Goal: Task Accomplishment & Management: Use online tool/utility

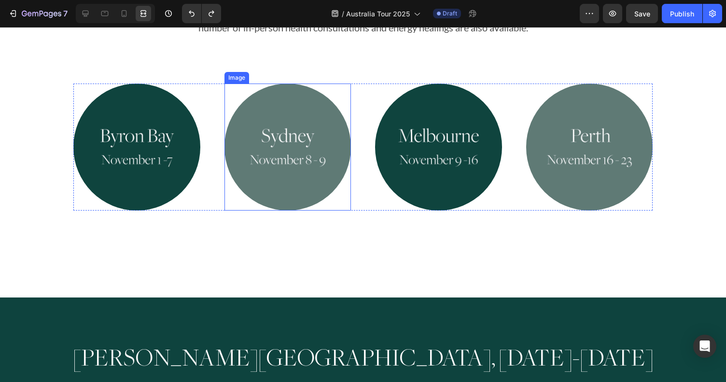
scroll to position [659, 0]
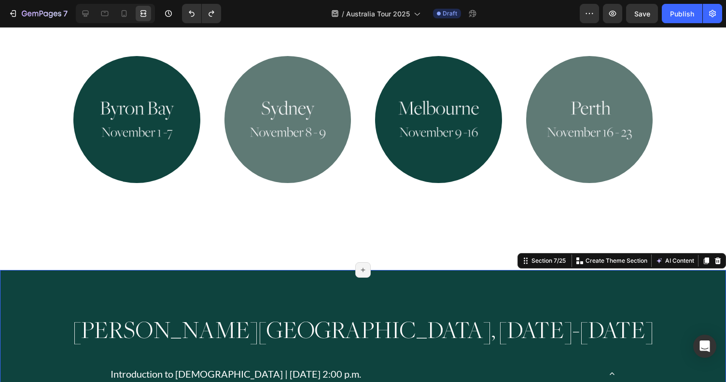
scroll to position [0, 0]
click at [85, 9] on icon at bounding box center [86, 14] width 10 height 10
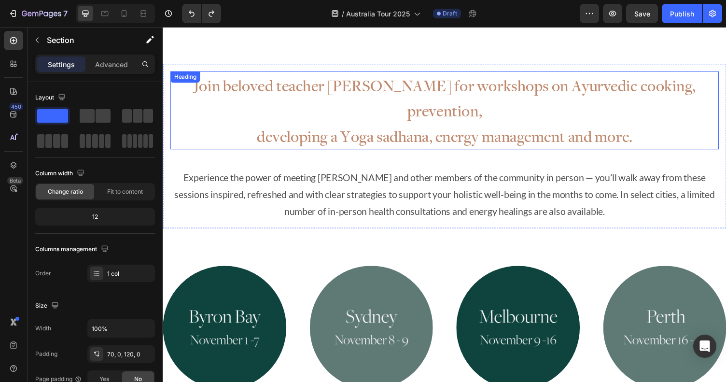
scroll to position [393, 0]
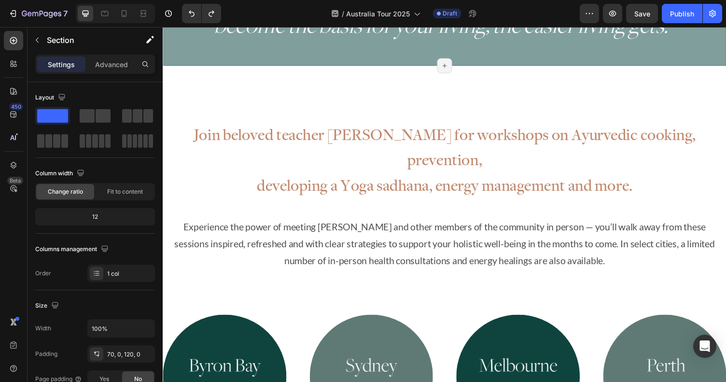
click at [279, 56] on div "“The more you let [DEMOGRAPHIC_DATA] and Yoga become the basis for your living,…" at bounding box center [452, 8] width 579 height 115
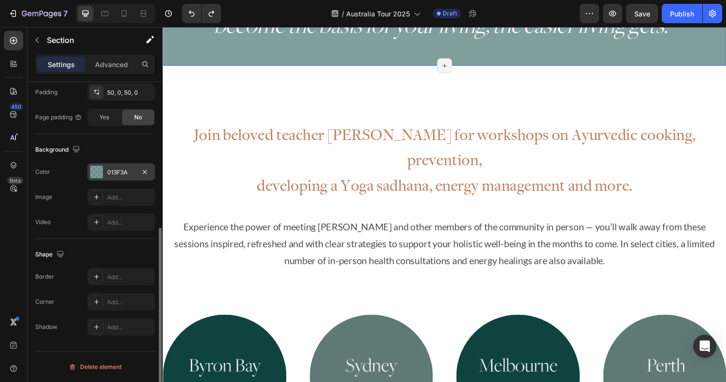
click at [117, 171] on div "013F3A" at bounding box center [121, 172] width 28 height 9
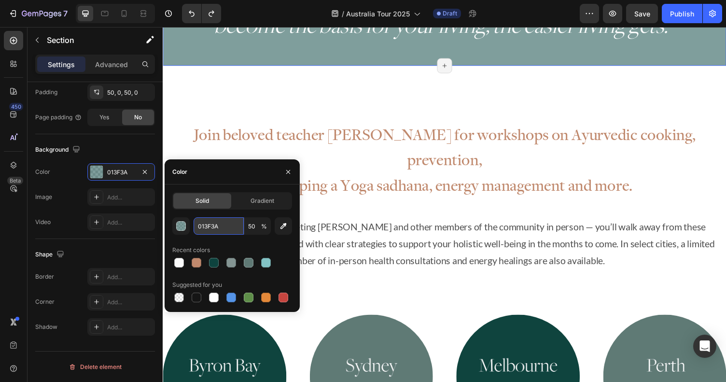
click at [214, 226] on input "013F3A" at bounding box center [219, 225] width 50 height 17
click at [206, 226] on input "013F3A" at bounding box center [219, 225] width 50 height 17
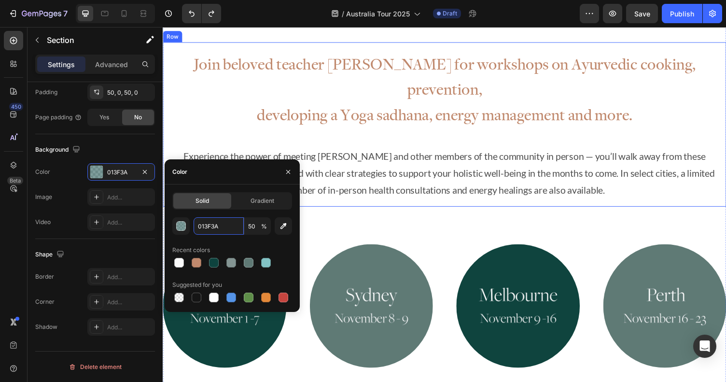
scroll to position [825, 0]
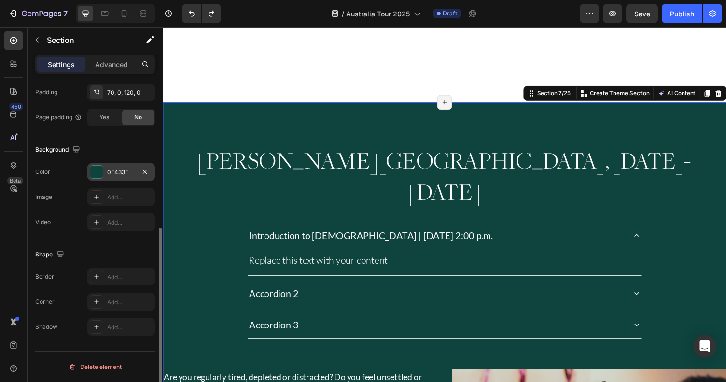
click at [124, 166] on div "0E433E" at bounding box center [121, 171] width 68 height 17
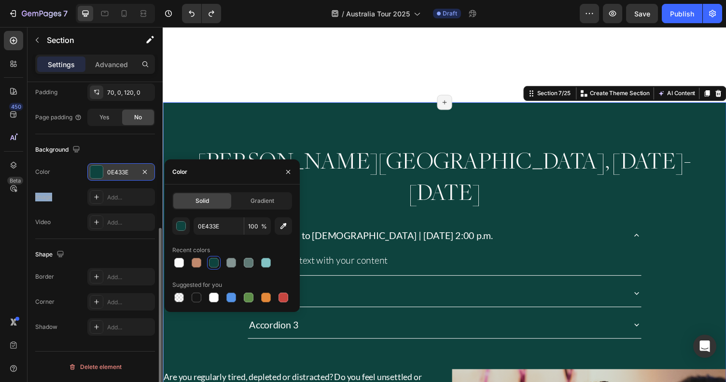
click at [124, 166] on div "0E433E" at bounding box center [121, 171] width 68 height 17
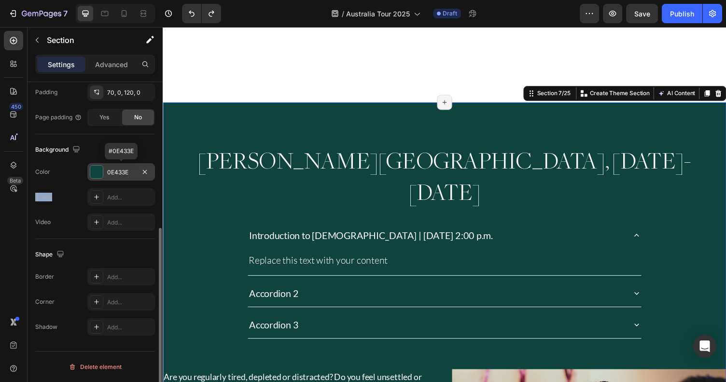
click at [126, 173] on div "0E433E" at bounding box center [121, 172] width 28 height 9
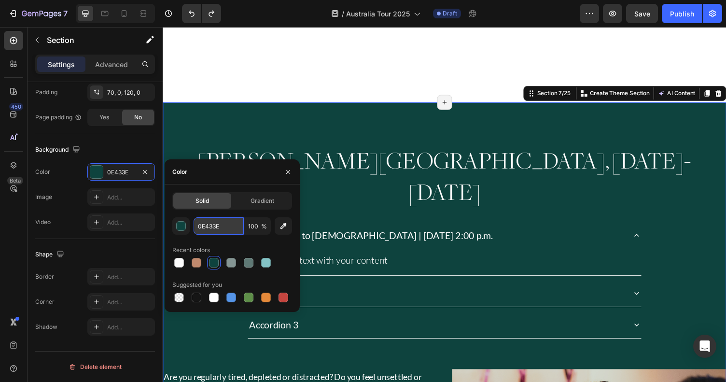
click at [211, 223] on input "0E433E" at bounding box center [219, 225] width 50 height 17
paste input "13F3A"
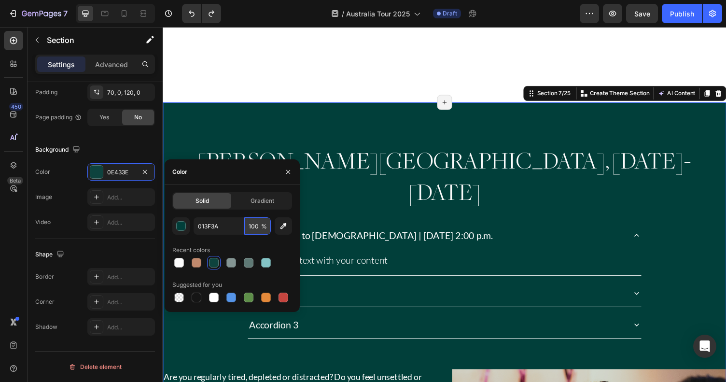
click at [254, 226] on input "100" at bounding box center [257, 225] width 27 height 17
click at [198, 225] on input "013F3A" at bounding box center [219, 225] width 50 height 17
click at [259, 225] on input "100" at bounding box center [257, 225] width 27 height 17
type input "013F3A"
type input "50"
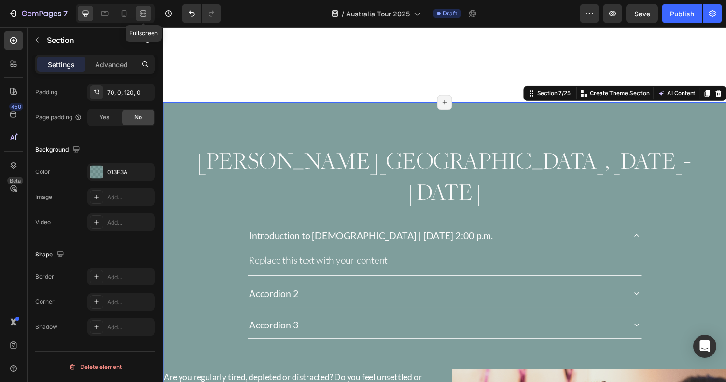
click at [146, 11] on icon at bounding box center [144, 14] width 10 height 10
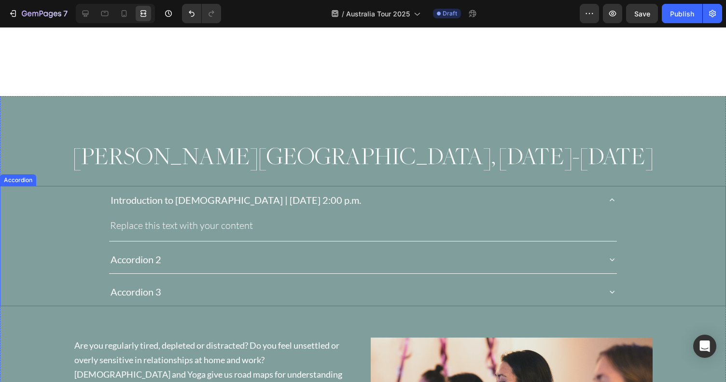
scroll to position [838, 0]
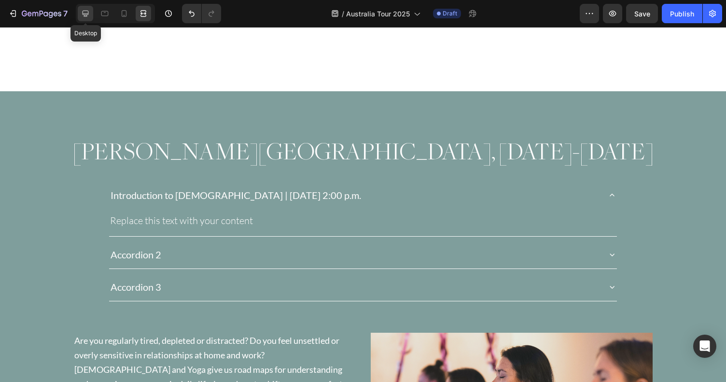
click at [87, 6] on div at bounding box center [85, 13] width 15 height 15
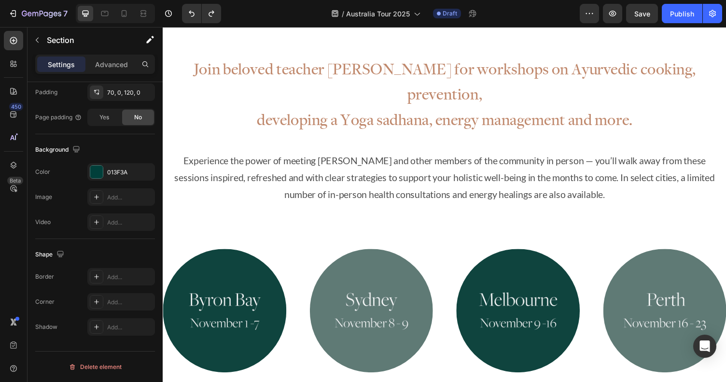
scroll to position [756, 0]
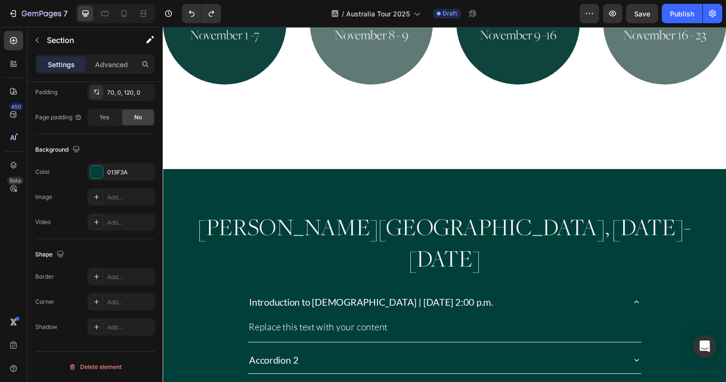
click at [113, 175] on div "013F3A" at bounding box center [121, 172] width 28 height 9
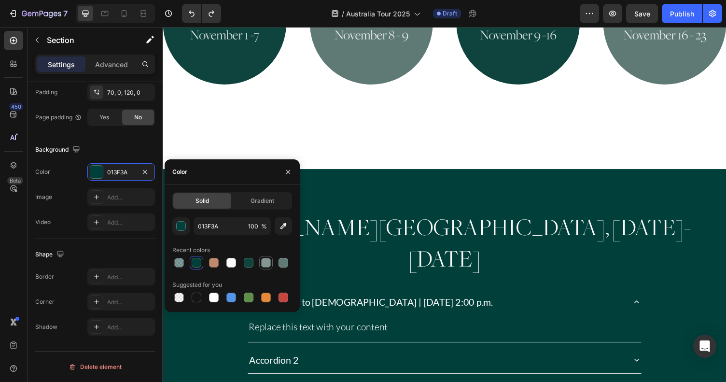
click at [265, 263] on div at bounding box center [266, 263] width 10 height 10
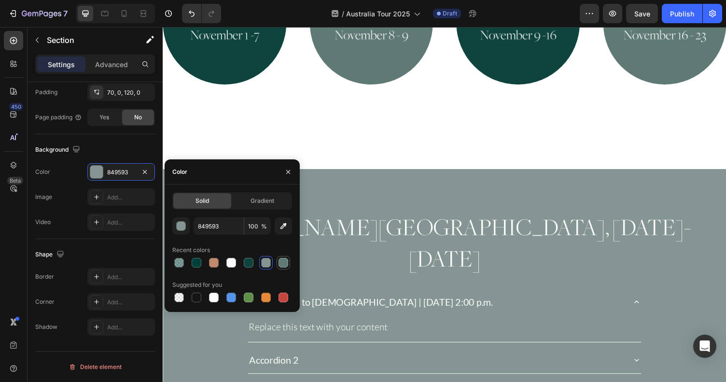
click at [278, 263] on div at bounding box center [284, 263] width 12 height 12
type input "5F7975"
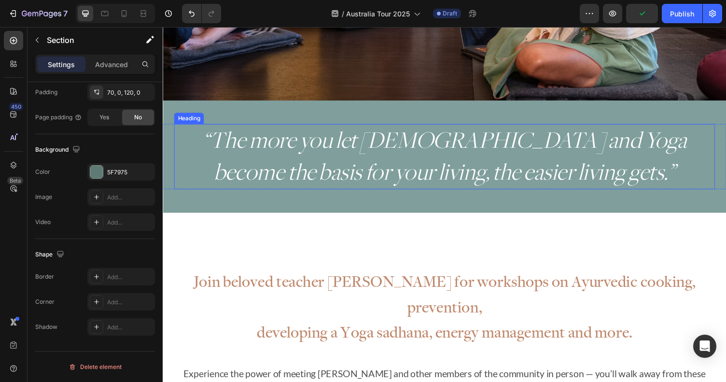
scroll to position [234, 0]
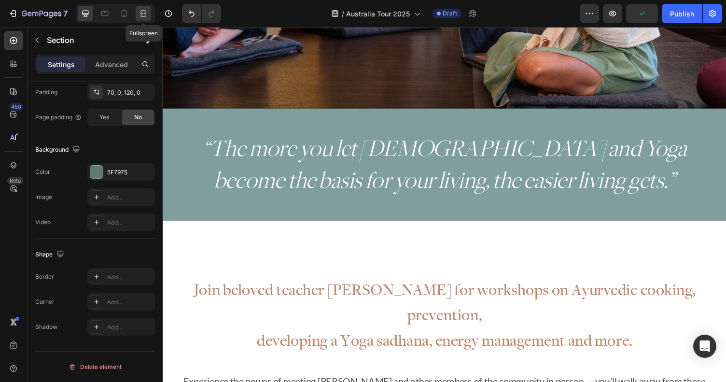
click at [145, 14] on icon at bounding box center [144, 13] width 3 height 2
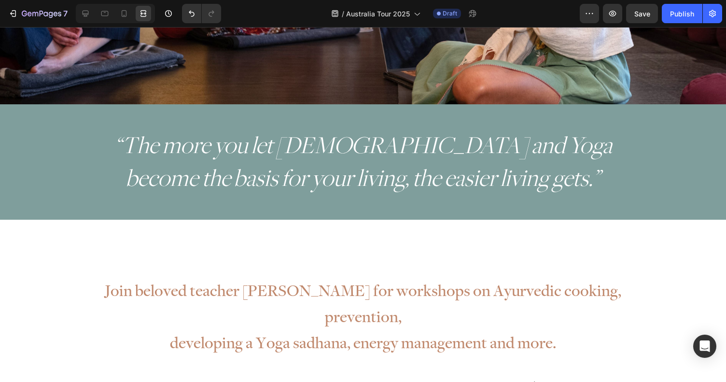
scroll to position [197, 0]
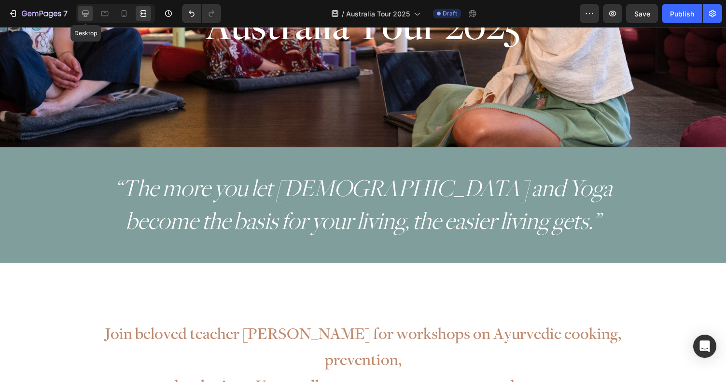
click at [78, 14] on div at bounding box center [85, 13] width 15 height 15
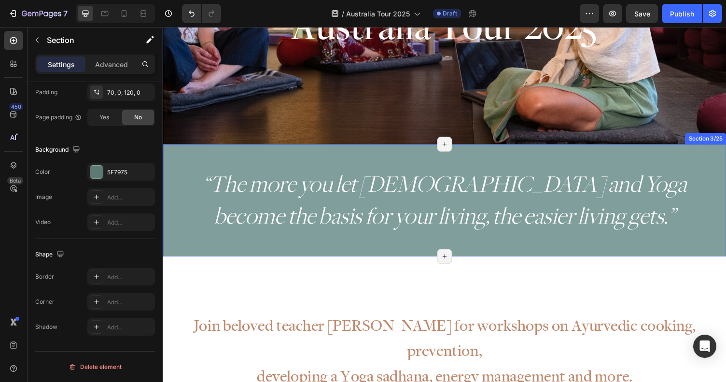
click at [194, 155] on div "“The more you let [DEMOGRAPHIC_DATA] and Yoga become the basis for your living,…" at bounding box center [452, 204] width 579 height 115
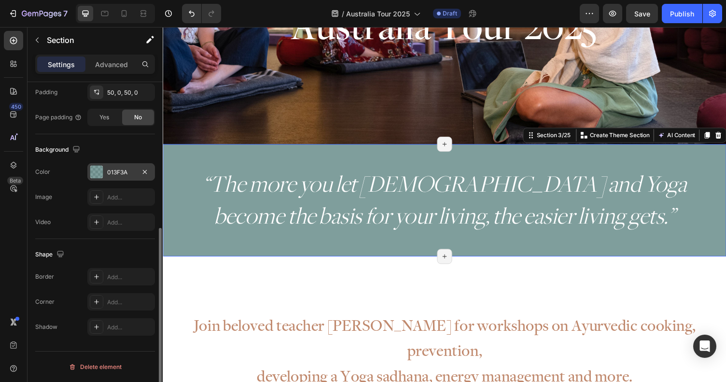
click at [127, 168] on div "013F3A" at bounding box center [121, 172] width 28 height 9
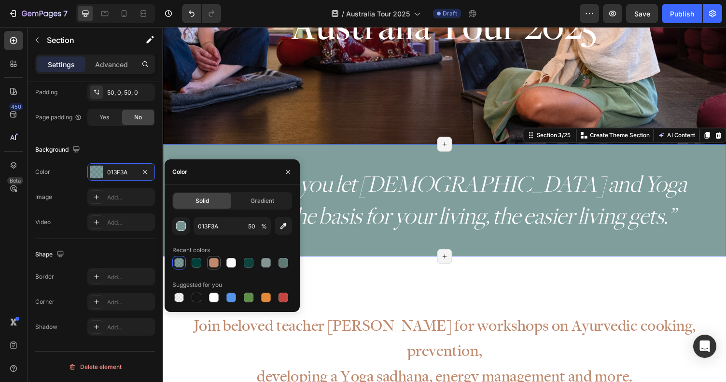
click at [212, 266] on div at bounding box center [214, 263] width 10 height 10
type input "C0896D"
type input "100"
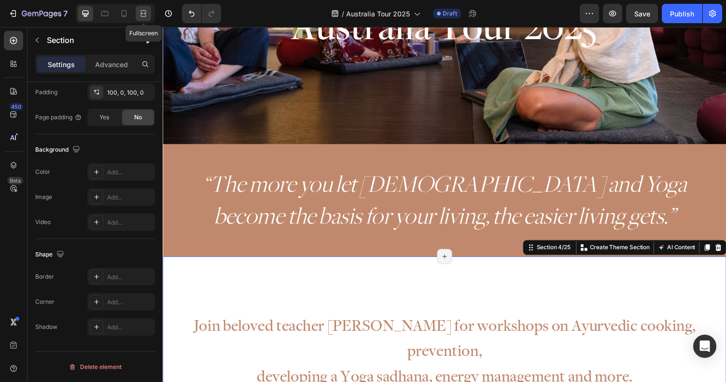
click at [140, 14] on icon at bounding box center [144, 14] width 10 height 10
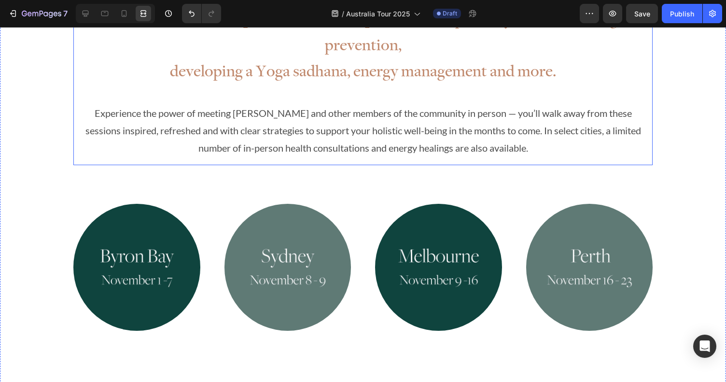
scroll to position [546, 0]
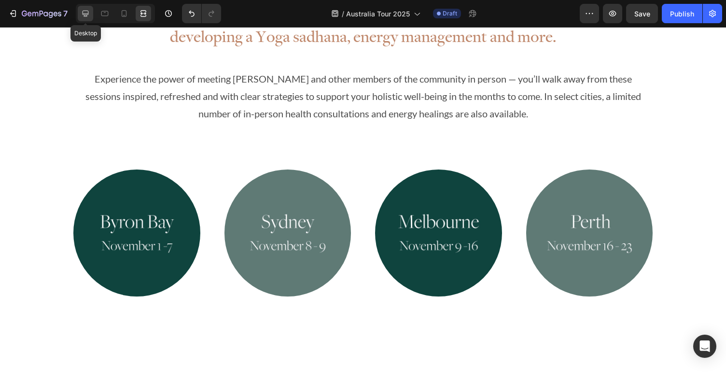
click at [87, 17] on icon at bounding box center [86, 14] width 10 height 10
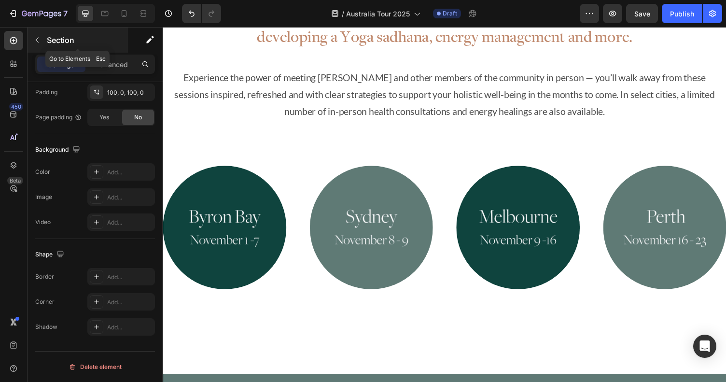
click at [40, 41] on icon "button" at bounding box center [37, 40] width 8 height 8
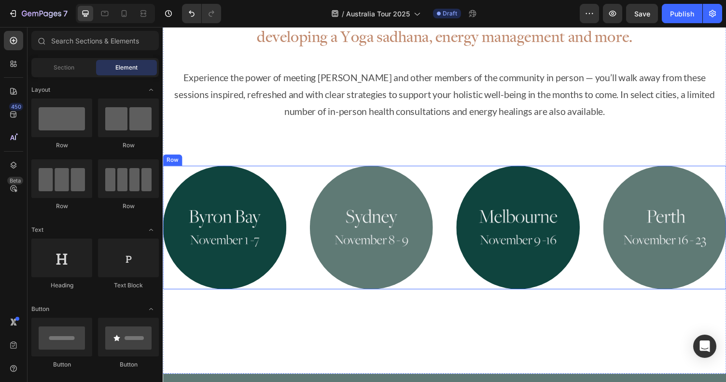
click at [304, 170] on div "Image Image Image Image Row" at bounding box center [452, 233] width 579 height 127
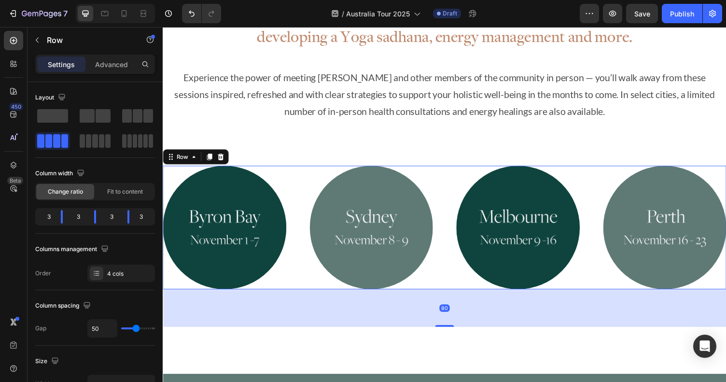
click at [210, 157] on icon at bounding box center [210, 160] width 5 height 7
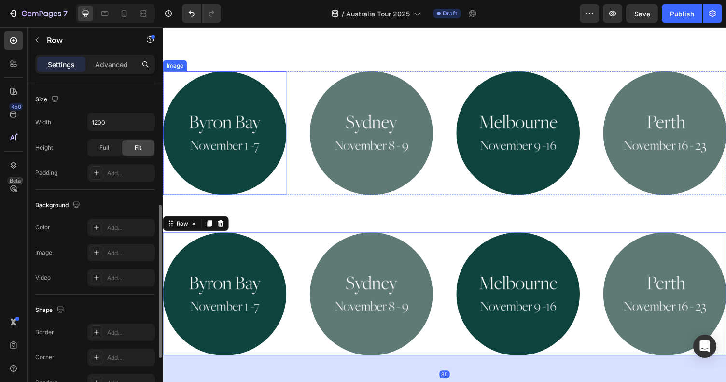
scroll to position [793, 0]
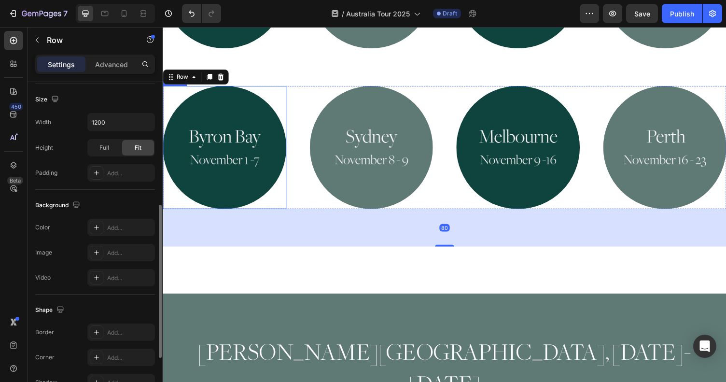
click at [248, 129] on img at bounding box center [226, 150] width 127 height 127
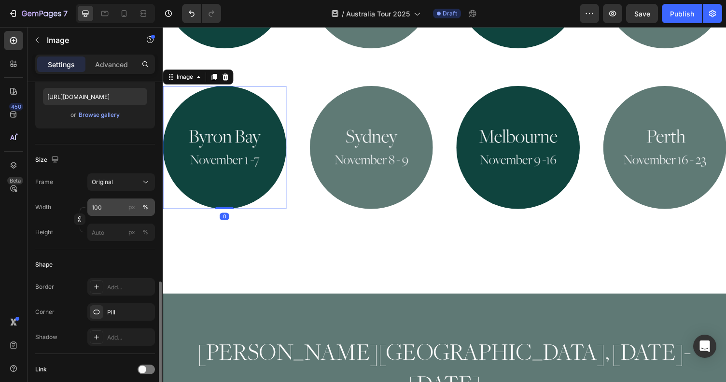
scroll to position [267, 0]
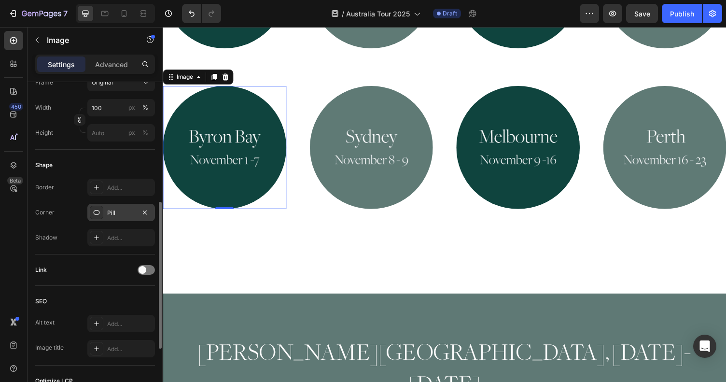
click at [127, 212] on div "Pill" at bounding box center [121, 213] width 28 height 9
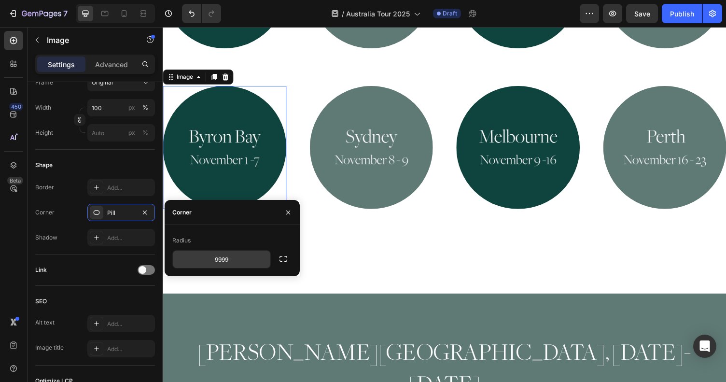
click at [215, 258] on input "9999" at bounding box center [222, 259] width 98 height 17
click at [259, 259] on icon "button" at bounding box center [262, 259] width 10 height 10
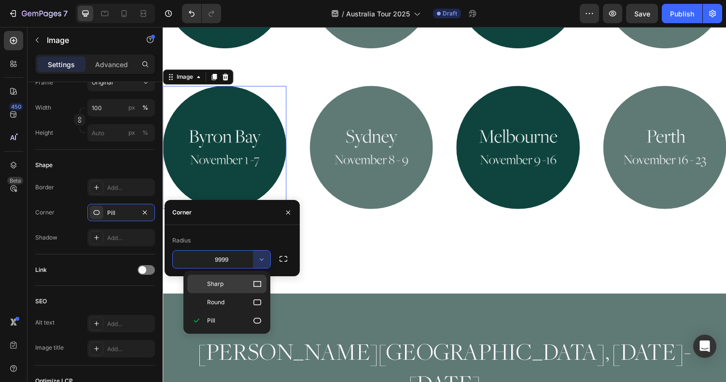
click at [256, 284] on icon at bounding box center [258, 284] width 10 height 10
type input "0"
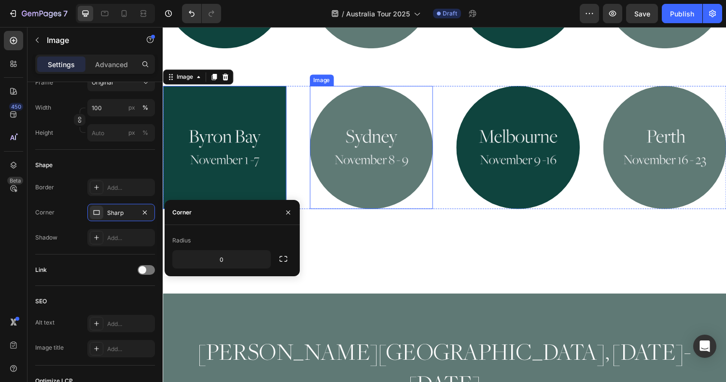
click at [431, 170] on div at bounding box center [377, 150] width 127 height 127
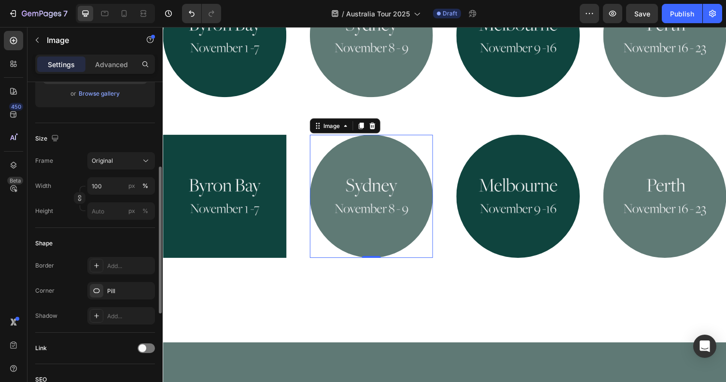
scroll to position [187, 0]
click at [106, 215] on input "px %" at bounding box center [121, 212] width 68 height 17
click at [112, 162] on span "Original" at bounding box center [102, 162] width 21 height 9
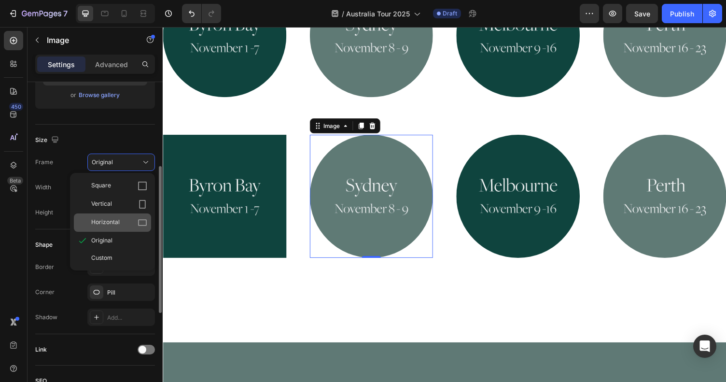
click at [106, 223] on span "Horizontal" at bounding box center [105, 223] width 28 height 10
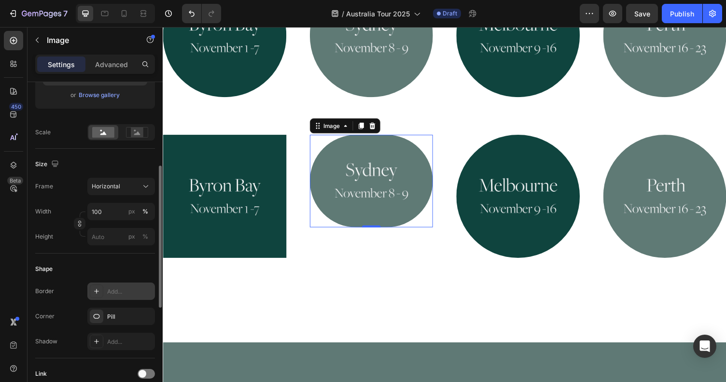
scroll to position [195, 0]
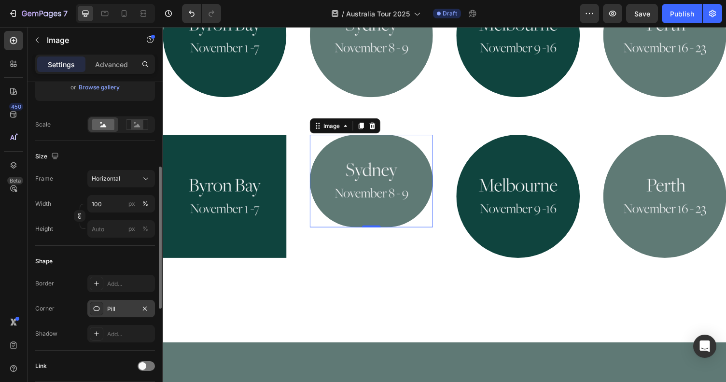
click at [114, 313] on div "Pill" at bounding box center [121, 308] width 68 height 17
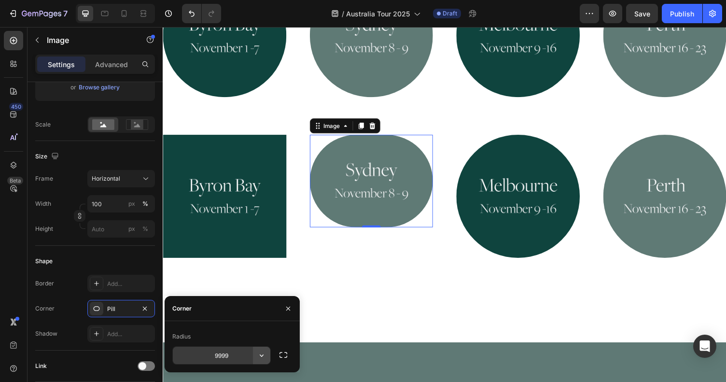
click at [261, 354] on icon "button" at bounding box center [262, 356] width 10 height 10
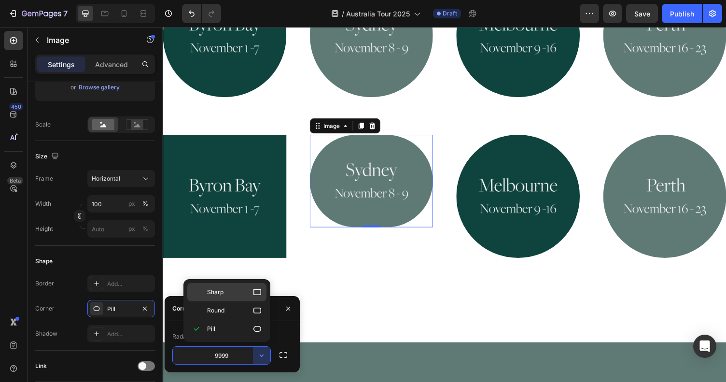
click at [233, 294] on p "Sharp" at bounding box center [234, 292] width 55 height 10
type input "0"
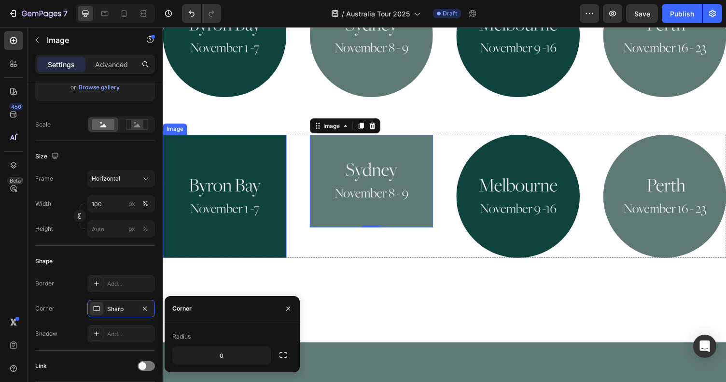
click at [285, 152] on img at bounding box center [226, 201] width 127 height 127
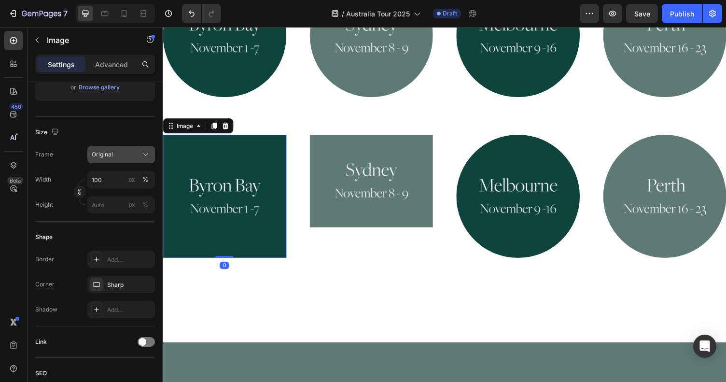
click at [122, 155] on div "Original" at bounding box center [115, 154] width 47 height 9
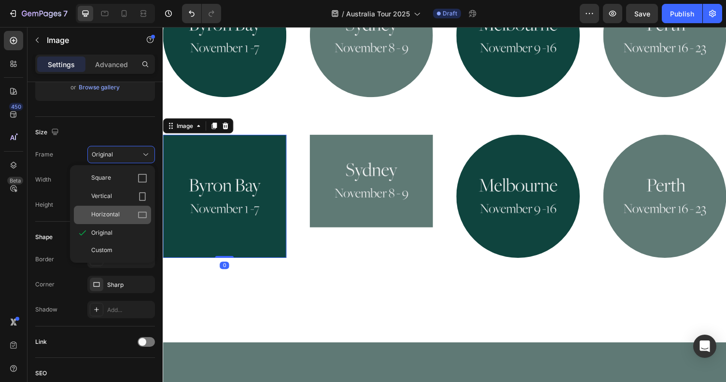
click at [127, 218] on div "Horizontal" at bounding box center [119, 215] width 56 height 10
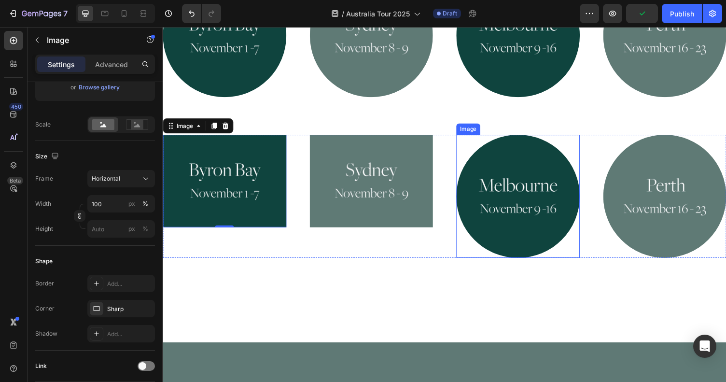
click at [550, 138] on img at bounding box center [528, 201] width 127 height 127
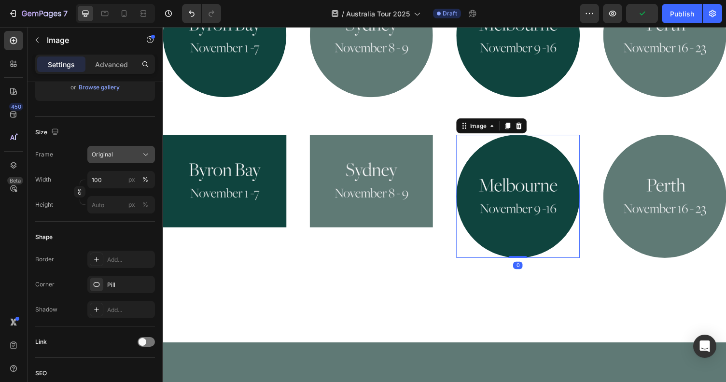
click at [113, 151] on div "Original" at bounding box center [115, 154] width 47 height 9
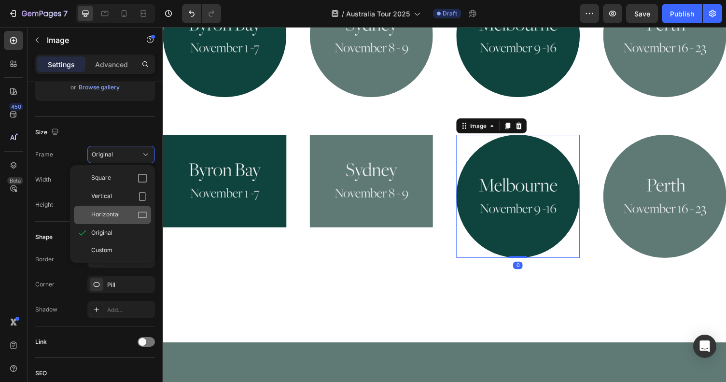
click at [108, 213] on span "Horizontal" at bounding box center [105, 215] width 28 height 10
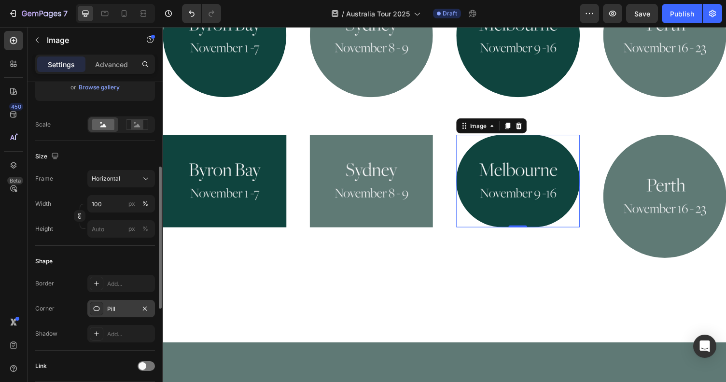
click at [117, 307] on div "Pill" at bounding box center [121, 309] width 28 height 9
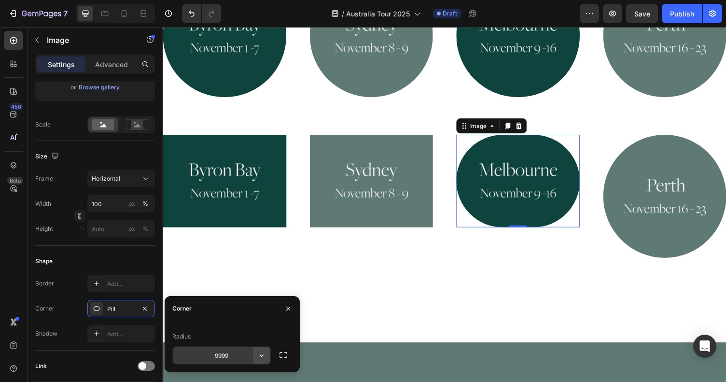
click at [263, 356] on icon "button" at bounding box center [262, 356] width 10 height 10
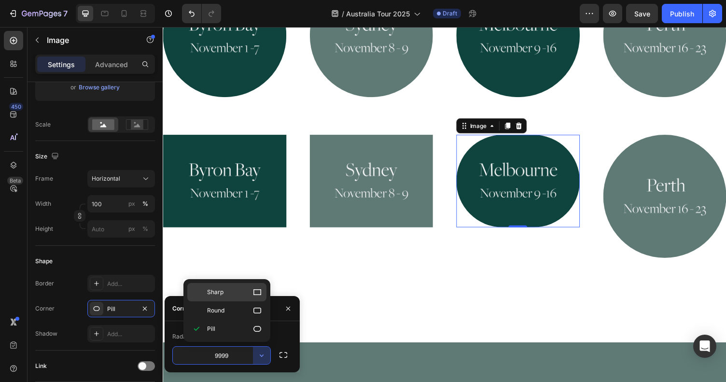
click at [233, 291] on p "Sharp" at bounding box center [234, 292] width 55 height 10
type input "0"
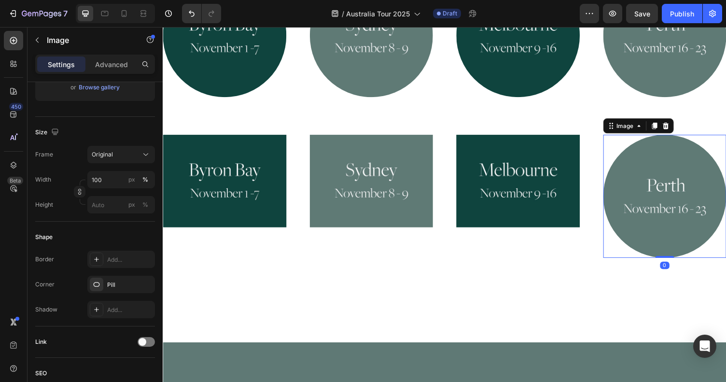
click at [622, 199] on img at bounding box center [679, 201] width 127 height 127
click at [119, 160] on button "Original" at bounding box center [121, 154] width 68 height 17
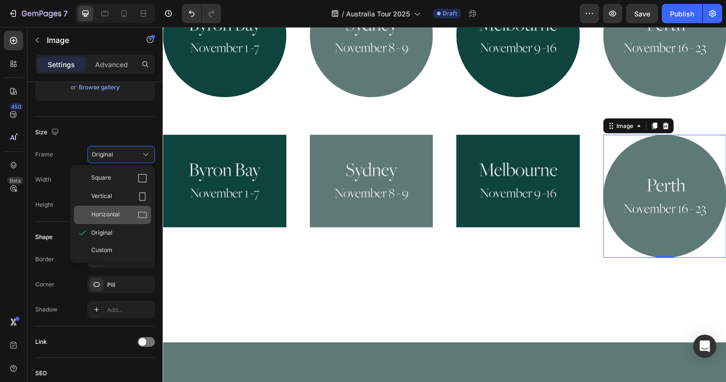
click at [115, 214] on span "Horizontal" at bounding box center [105, 215] width 28 height 10
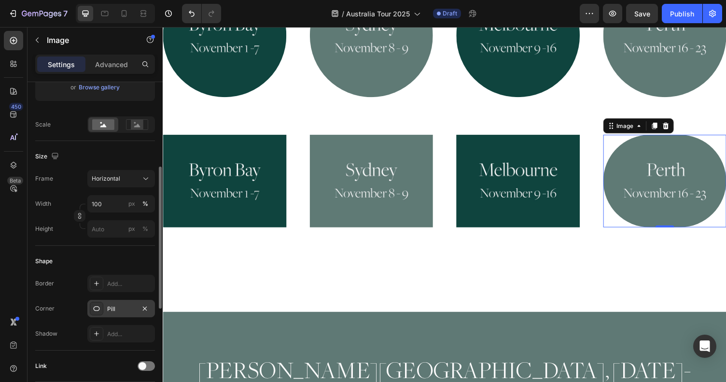
click at [113, 305] on div "Pill" at bounding box center [121, 309] width 28 height 9
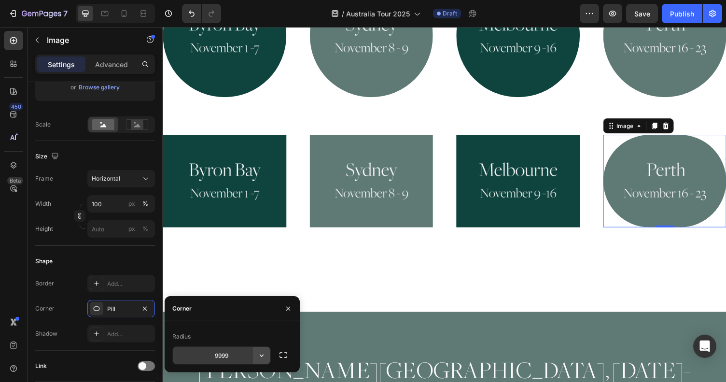
drag, startPoint x: 251, startPoint y: 355, endPoint x: 259, endPoint y: 356, distance: 8.3
click at [259, 356] on icon "button" at bounding box center [262, 356] width 10 height 10
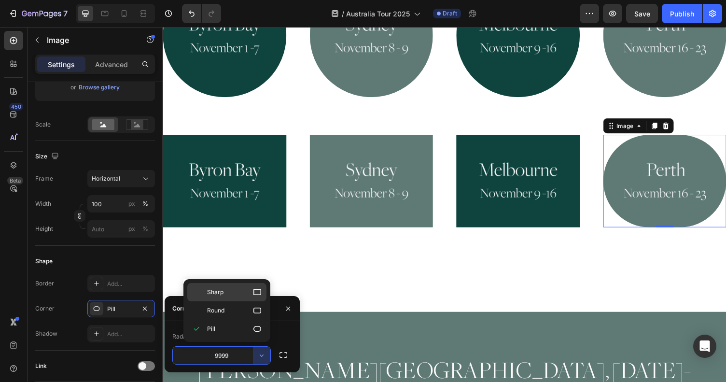
click at [225, 291] on p "Sharp" at bounding box center [234, 292] width 55 height 10
type input "0"
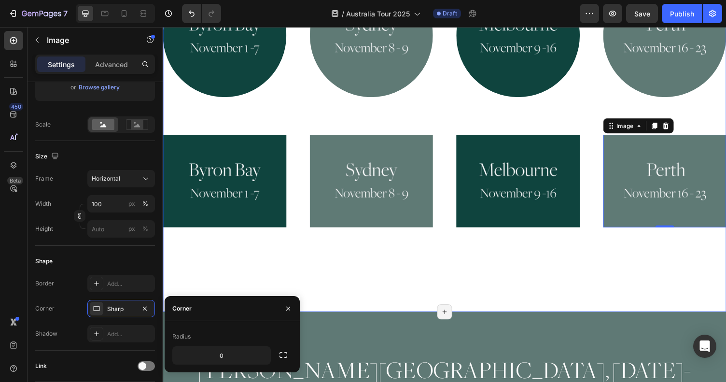
click at [463, 248] on div "Join beloved teacher [PERSON_NAME] for workshops on Ayurvedic cooking, preventi…" at bounding box center [452, 17] width 579 height 603
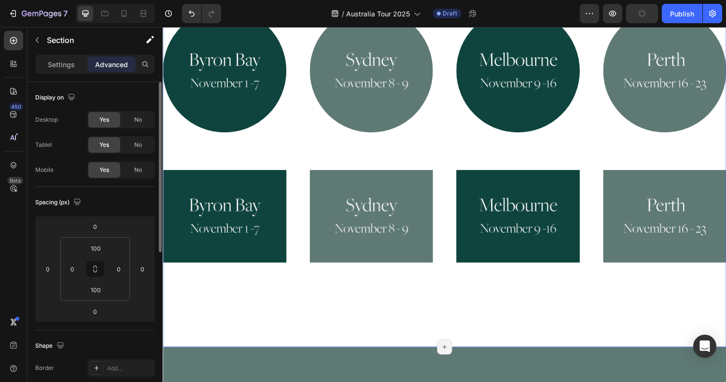
scroll to position [692, 0]
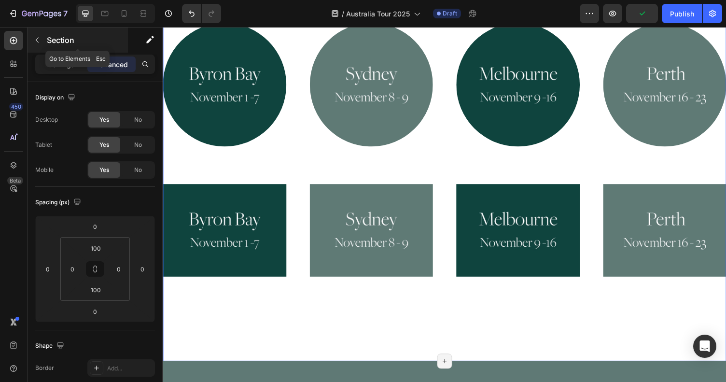
click at [36, 39] on icon "button" at bounding box center [37, 40] width 8 height 8
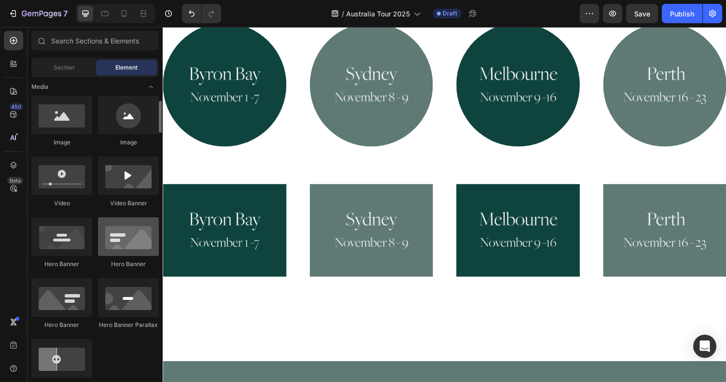
scroll to position [257, 0]
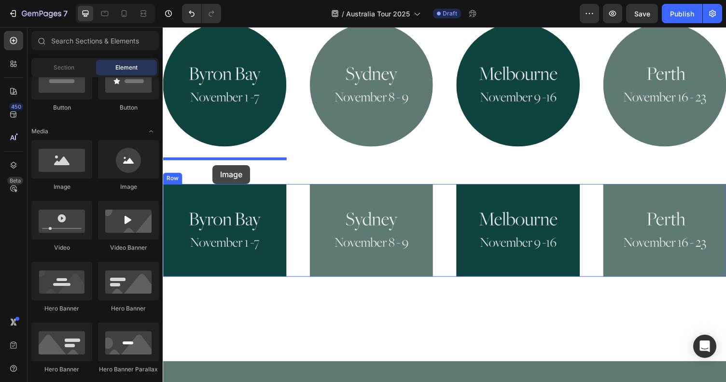
drag, startPoint x: 234, startPoint y: 197, endPoint x: 214, endPoint y: 169, distance: 34.6
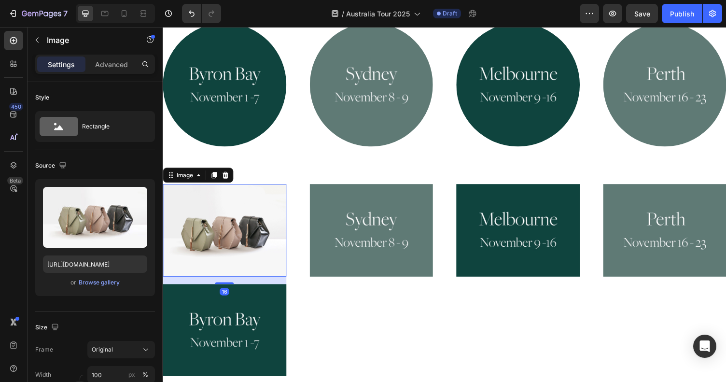
click at [215, 199] on img at bounding box center [226, 235] width 127 height 95
click at [111, 65] on p "Advanced" at bounding box center [111, 64] width 33 height 10
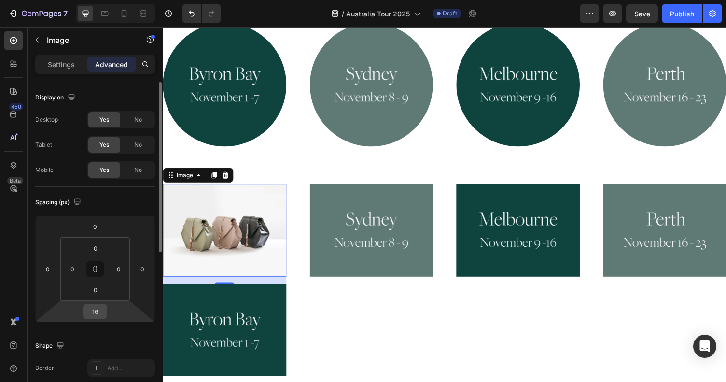
click at [100, 312] on input "16" at bounding box center [94, 311] width 19 height 14
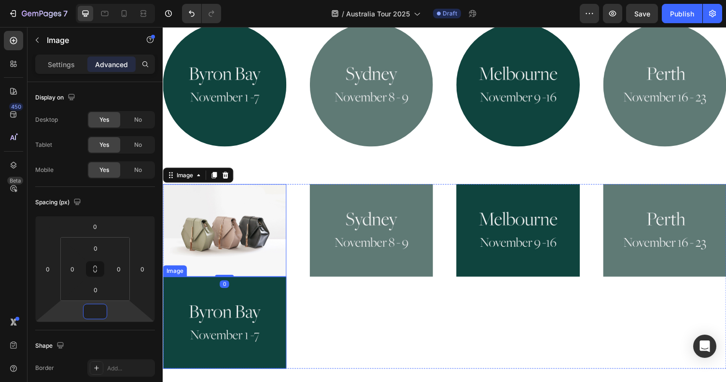
click at [293, 298] on div "Image 0 Image Image Image Image Row" at bounding box center [452, 283] width 579 height 190
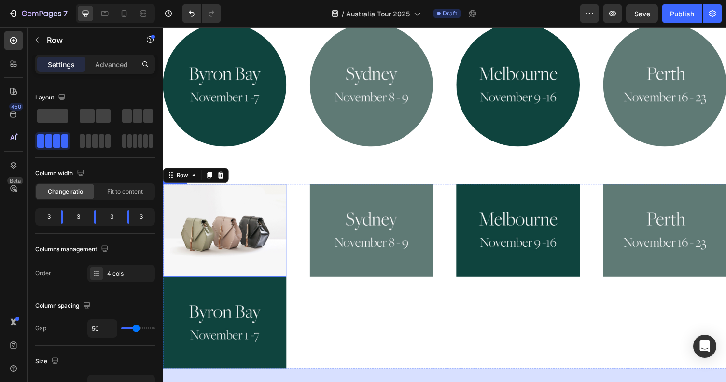
click at [206, 208] on img at bounding box center [226, 235] width 127 height 95
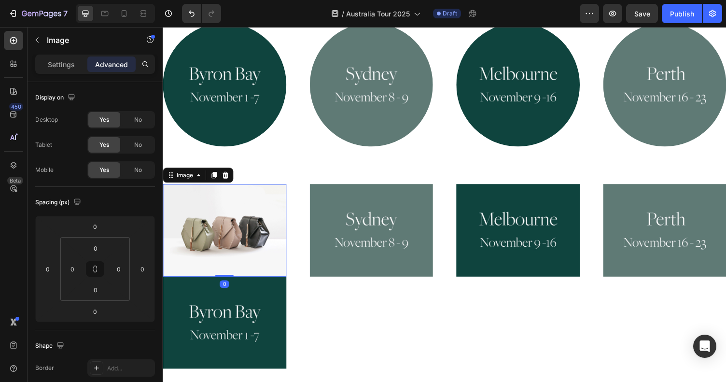
click at [229, 218] on img at bounding box center [226, 235] width 127 height 95
click at [56, 67] on p "Settings" at bounding box center [61, 64] width 27 height 10
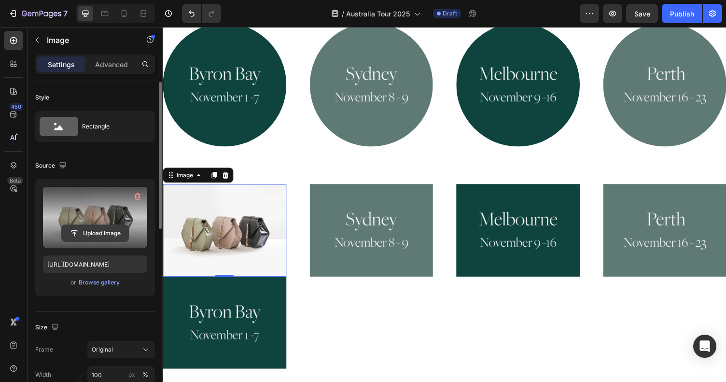
click at [92, 237] on input "file" at bounding box center [95, 233] width 67 height 16
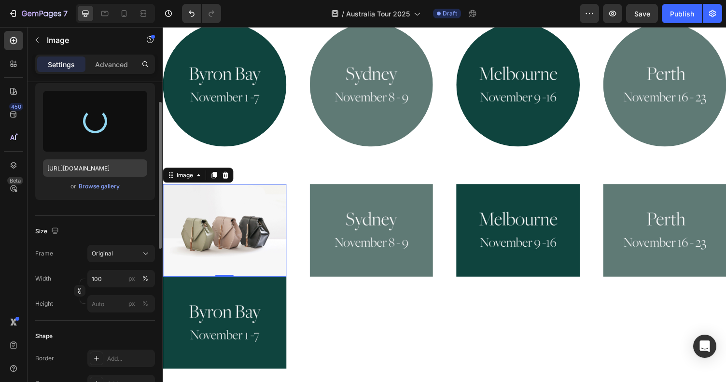
scroll to position [133, 0]
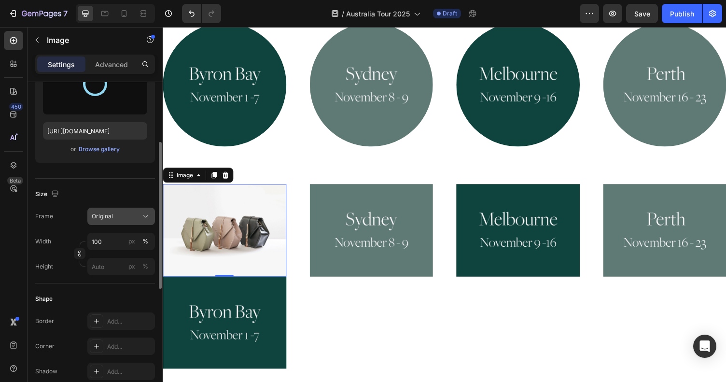
click at [128, 212] on div "Original" at bounding box center [115, 216] width 47 height 9
type input "[URL][DOMAIN_NAME]"
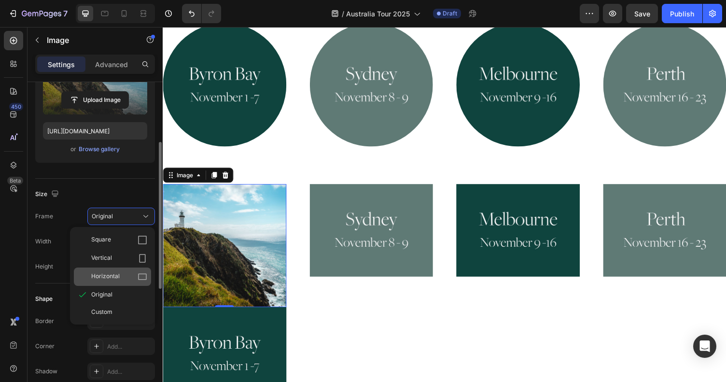
click at [123, 283] on div "Horizontal" at bounding box center [112, 277] width 77 height 18
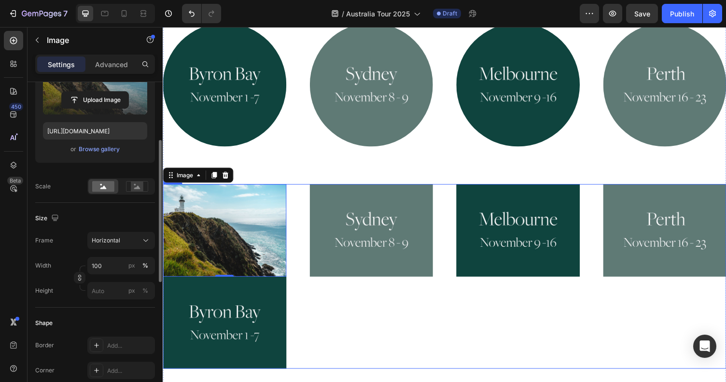
click at [386, 343] on div "Image" at bounding box center [377, 283] width 127 height 190
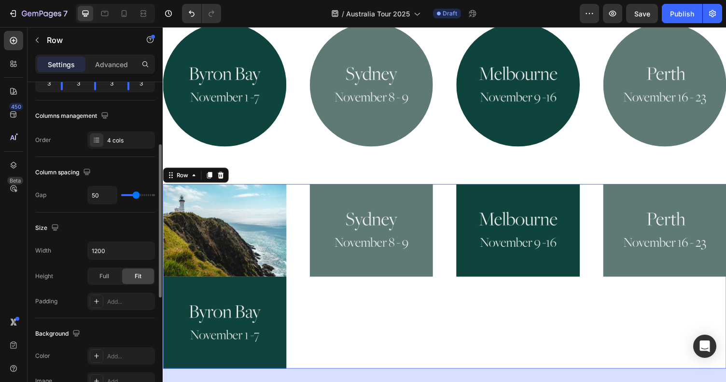
scroll to position [0, 0]
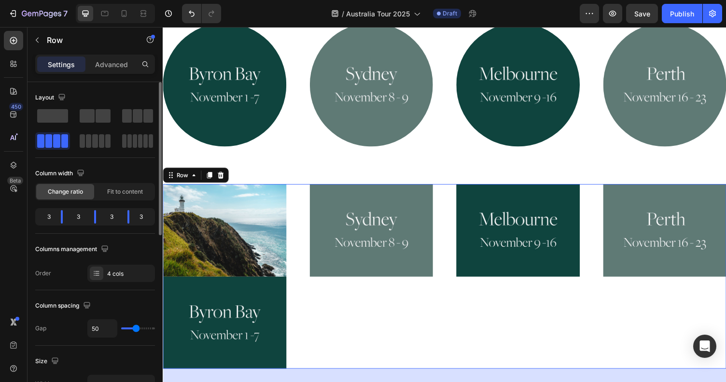
click at [386, 343] on div "Image" at bounding box center [377, 283] width 127 height 190
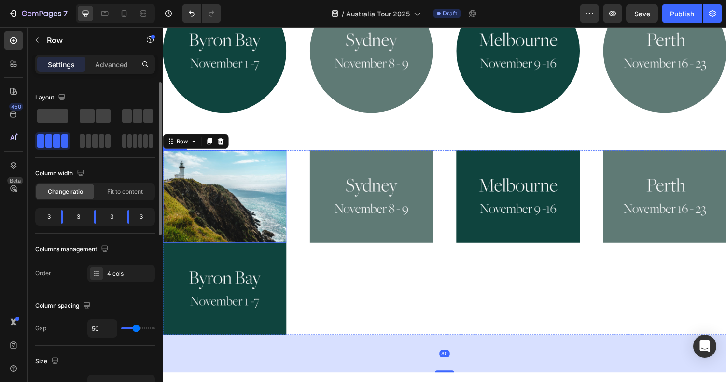
scroll to position [781, 0]
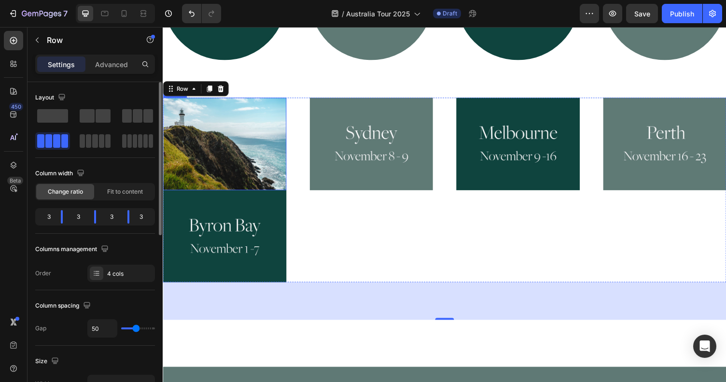
click at [260, 114] on img at bounding box center [226, 146] width 127 height 95
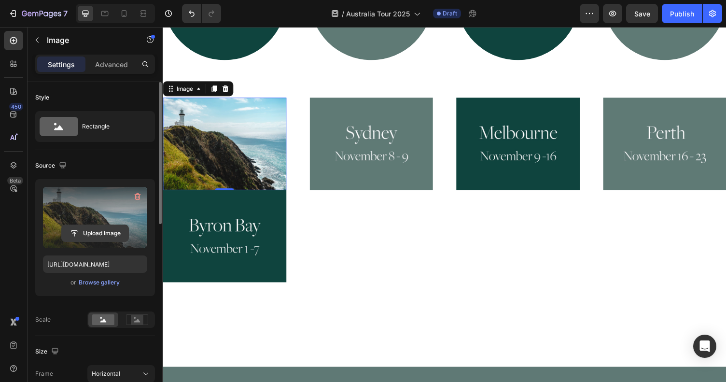
click at [109, 231] on input "file" at bounding box center [95, 233] width 67 height 16
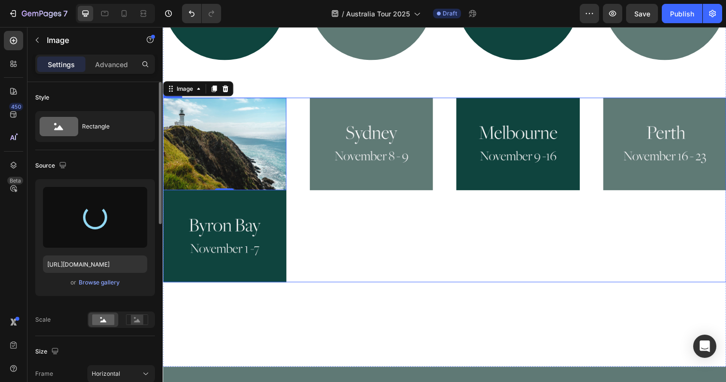
type input "[URL][DOMAIN_NAME]"
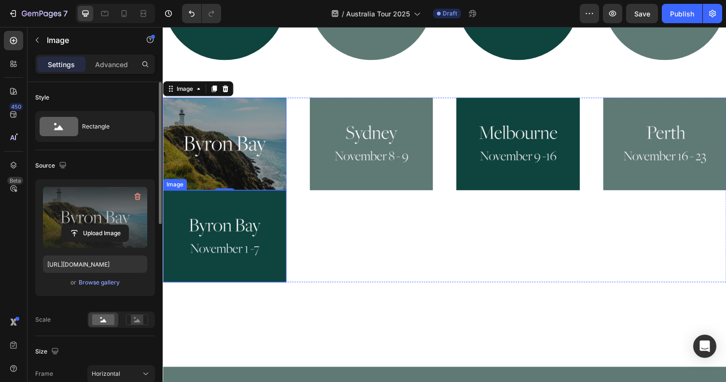
click at [219, 224] on img at bounding box center [226, 242] width 127 height 95
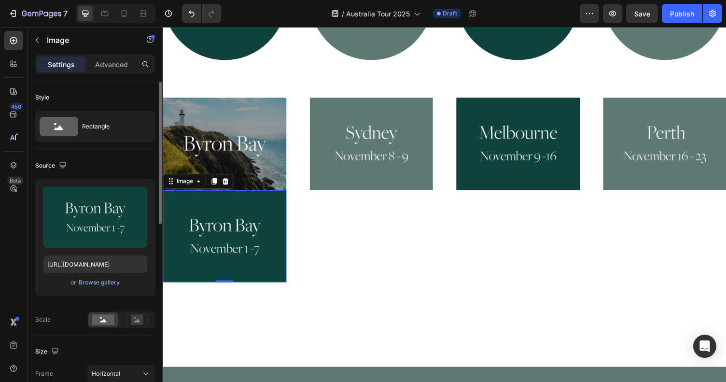
click at [242, 195] on img at bounding box center [226, 242] width 127 height 95
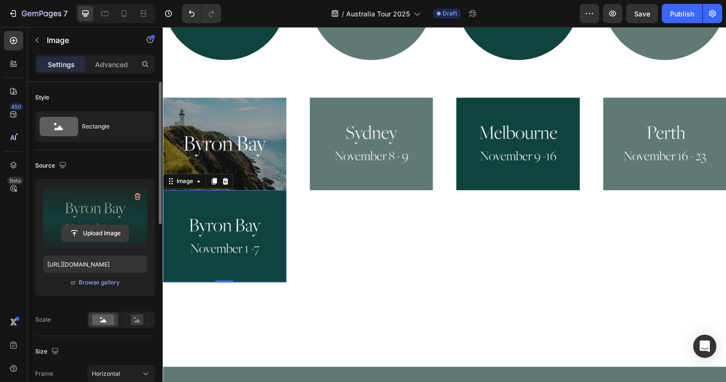
click at [116, 235] on input "file" at bounding box center [95, 233] width 67 height 16
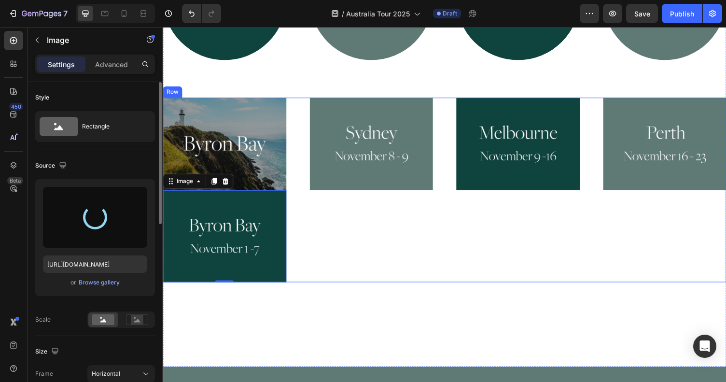
type input "[URL][DOMAIN_NAME]"
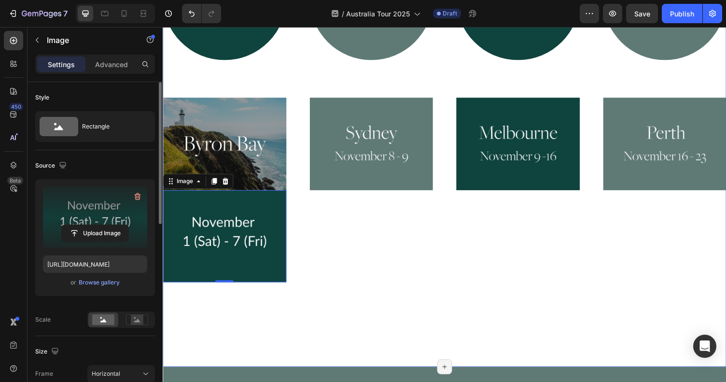
click at [374, 295] on div "Join beloved teacher [PERSON_NAME] for workshops on Ayurvedic cooking, preventi…" at bounding box center [452, 27] width 579 height 602
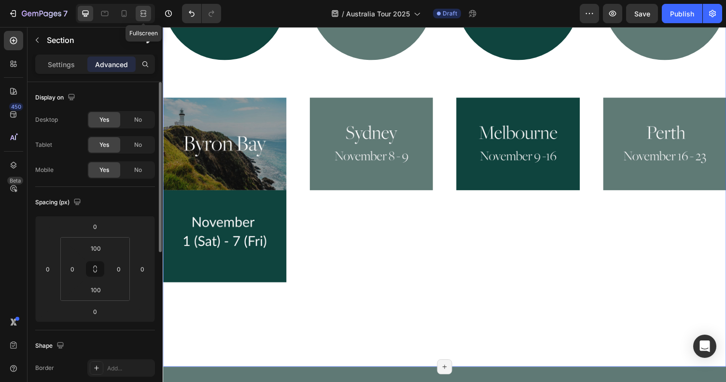
click at [143, 14] on icon at bounding box center [142, 13] width 3 height 2
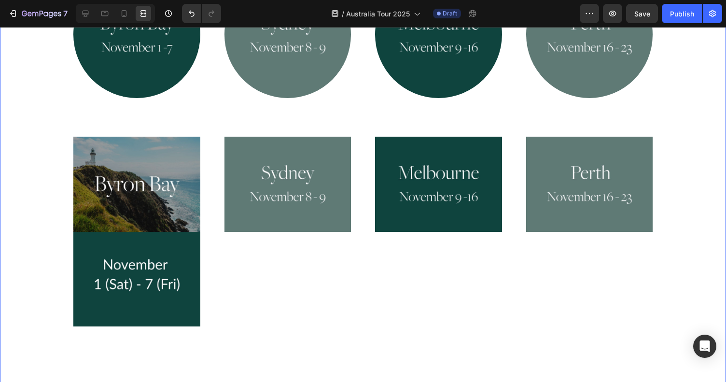
scroll to position [736, 0]
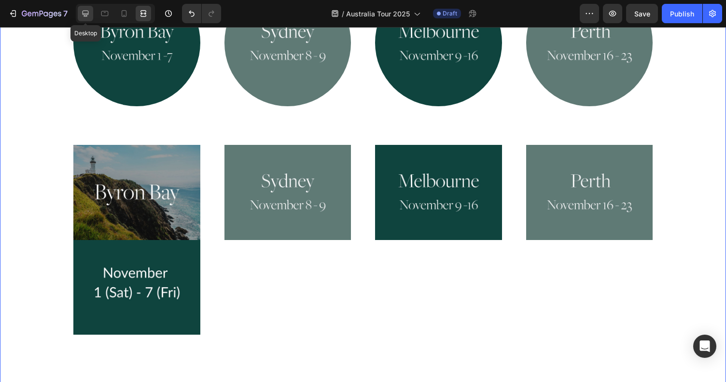
click at [87, 14] on icon at bounding box center [86, 14] width 6 height 6
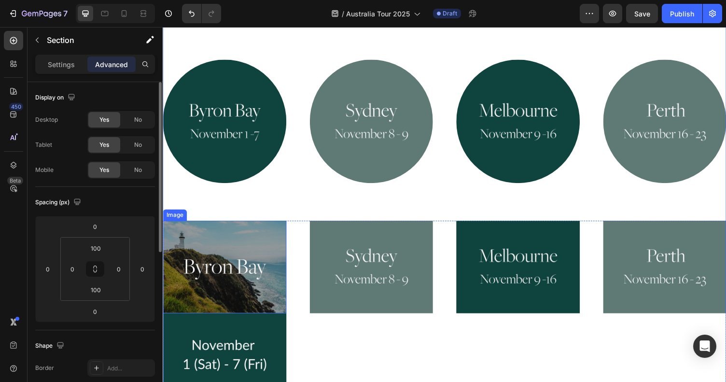
scroll to position [665, 0]
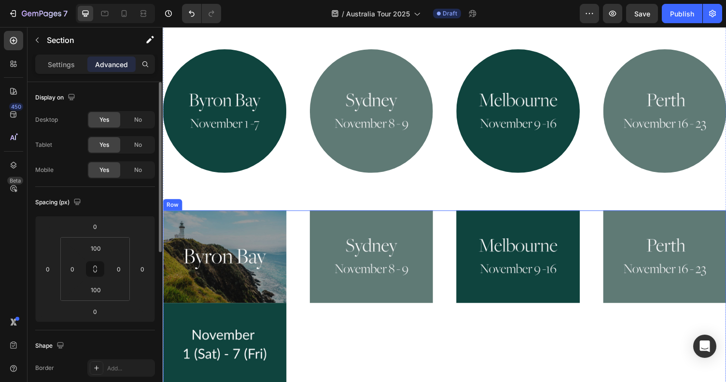
click at [296, 215] on div "Image Image Image Image Image Row" at bounding box center [452, 310] width 579 height 190
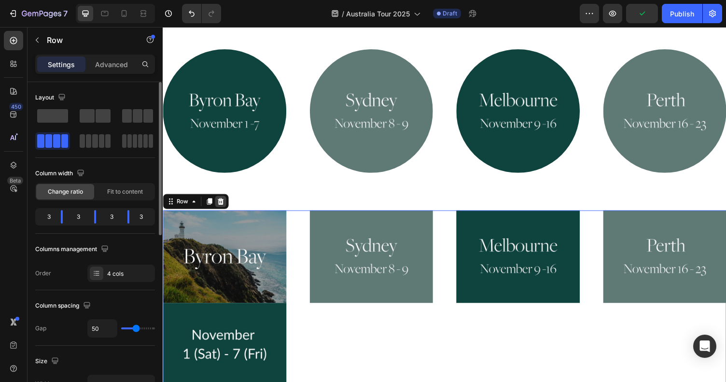
click at [224, 203] on icon at bounding box center [222, 206] width 6 height 7
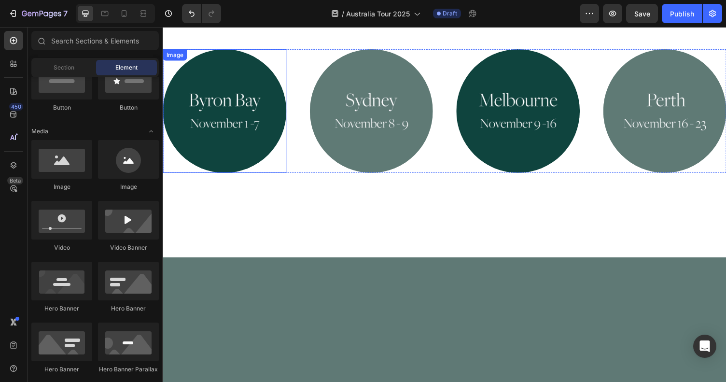
click at [275, 89] on img at bounding box center [226, 113] width 127 height 127
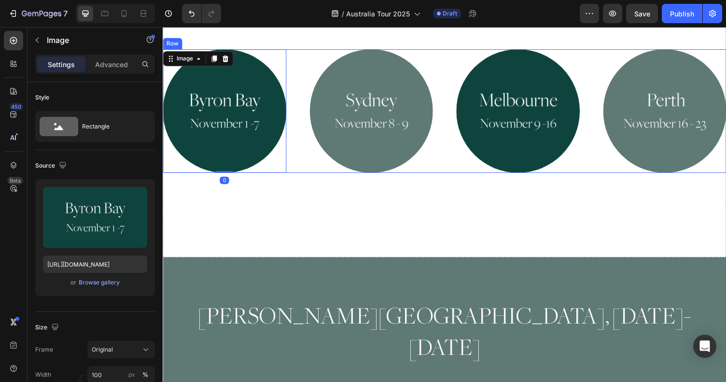
scroll to position [601, 0]
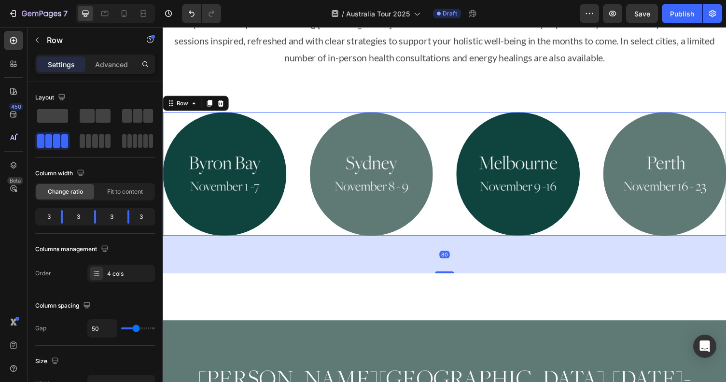
click at [293, 114] on div "Image Image Image Image Row 80" at bounding box center [452, 177] width 579 height 127
click at [213, 101] on icon at bounding box center [211, 105] width 8 height 8
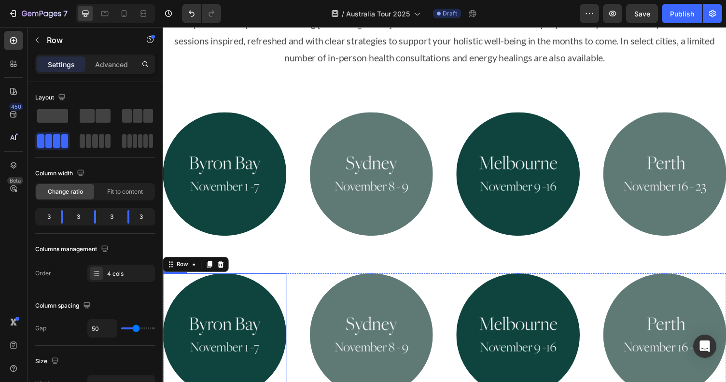
click at [244, 297] on img at bounding box center [226, 343] width 127 height 127
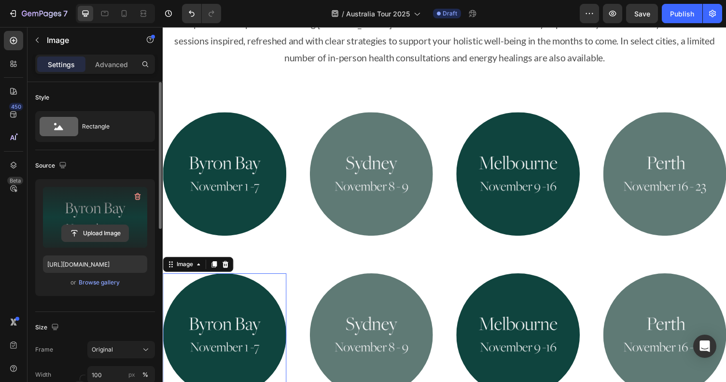
click at [95, 232] on input "file" at bounding box center [95, 233] width 67 height 16
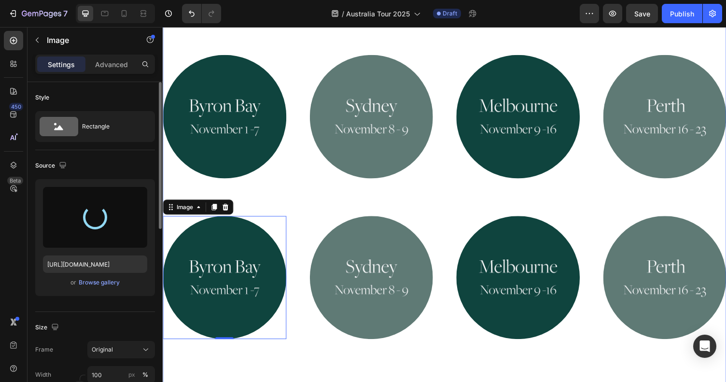
scroll to position [696, 0]
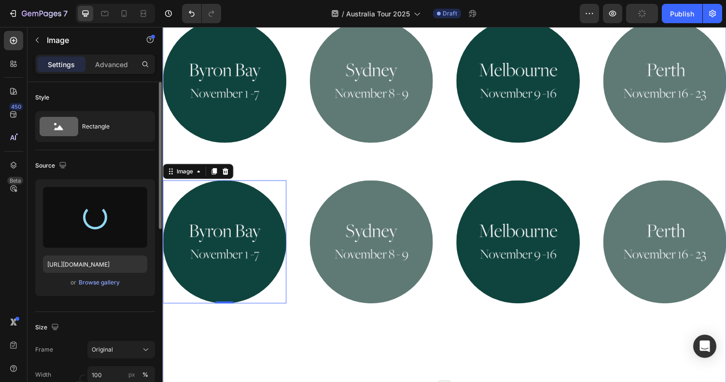
type input "[URL][DOMAIN_NAME]"
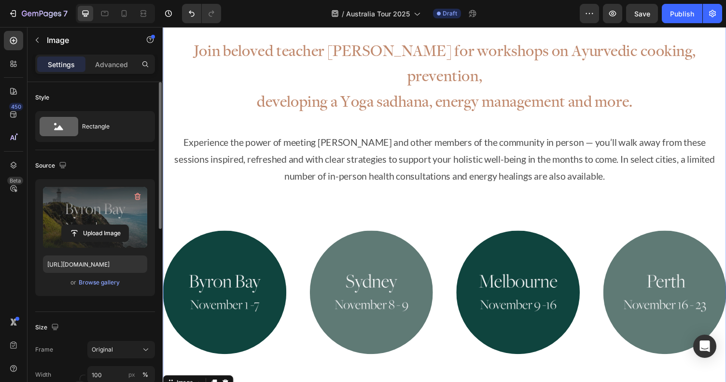
scroll to position [752, 0]
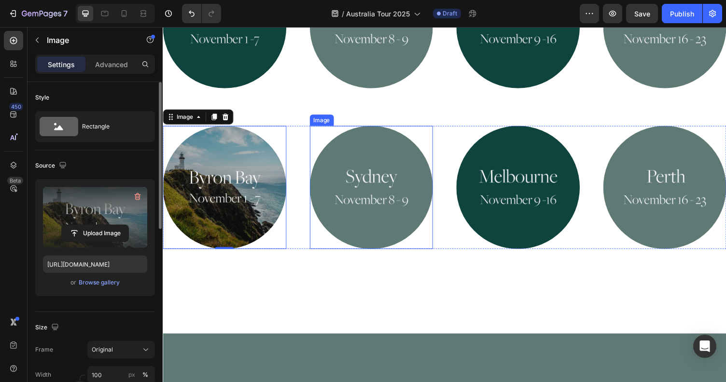
click at [342, 155] on img at bounding box center [377, 191] width 127 height 127
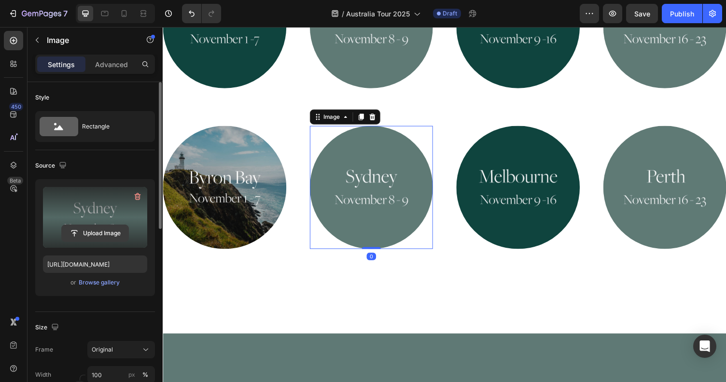
click at [100, 237] on input "file" at bounding box center [95, 233] width 67 height 16
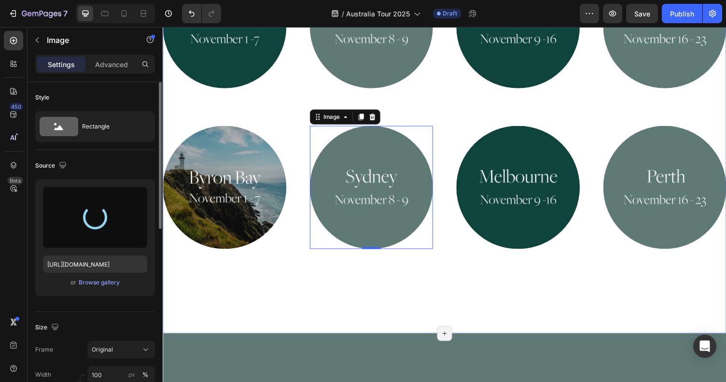
type input "[URL][DOMAIN_NAME]"
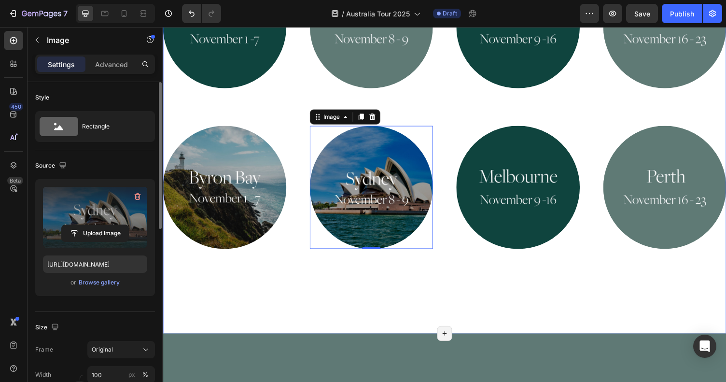
click at [512, 266] on div "Join beloved teacher [PERSON_NAME] for workshops on Ayurvedic cooking, preventi…" at bounding box center [452, 24] width 579 height 538
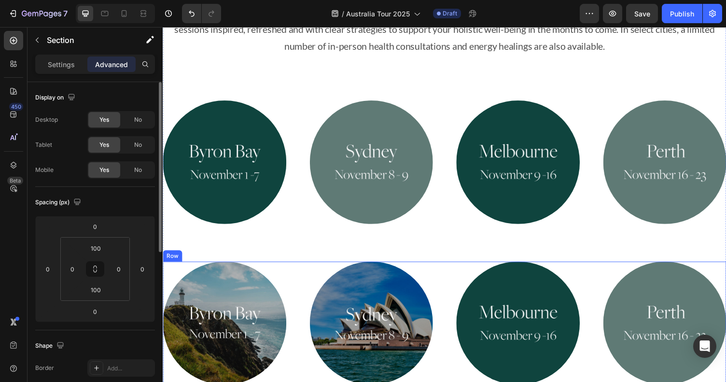
scroll to position [563, 0]
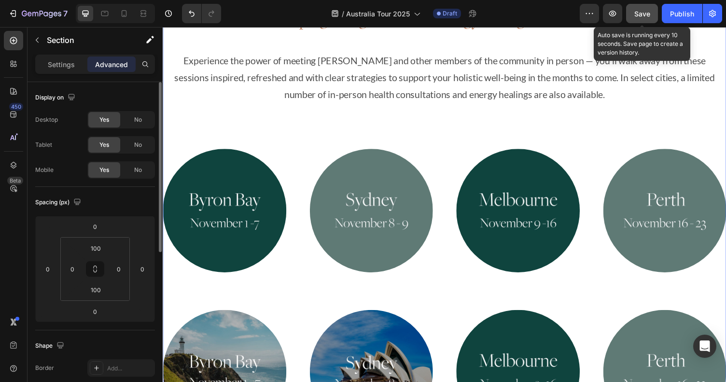
click at [636, 9] on div "Save" at bounding box center [643, 14] width 16 height 10
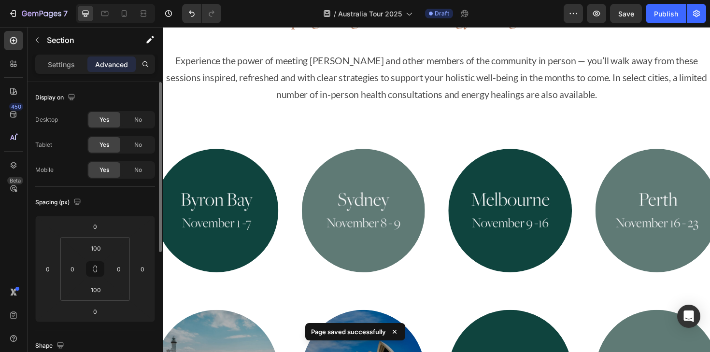
scroll to position [564, 0]
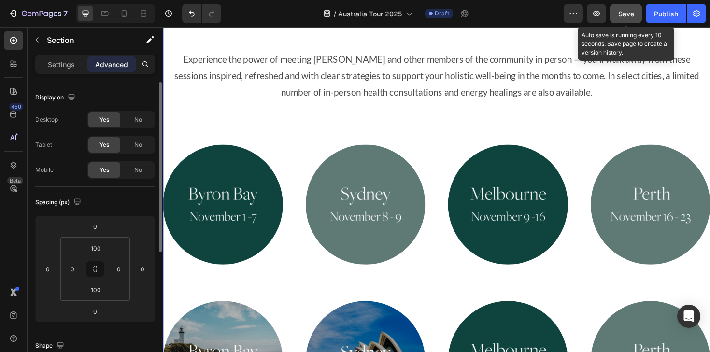
click at [623, 4] on button "Save" at bounding box center [626, 13] width 32 height 19
